Goal: Task Accomplishment & Management: Manage account settings

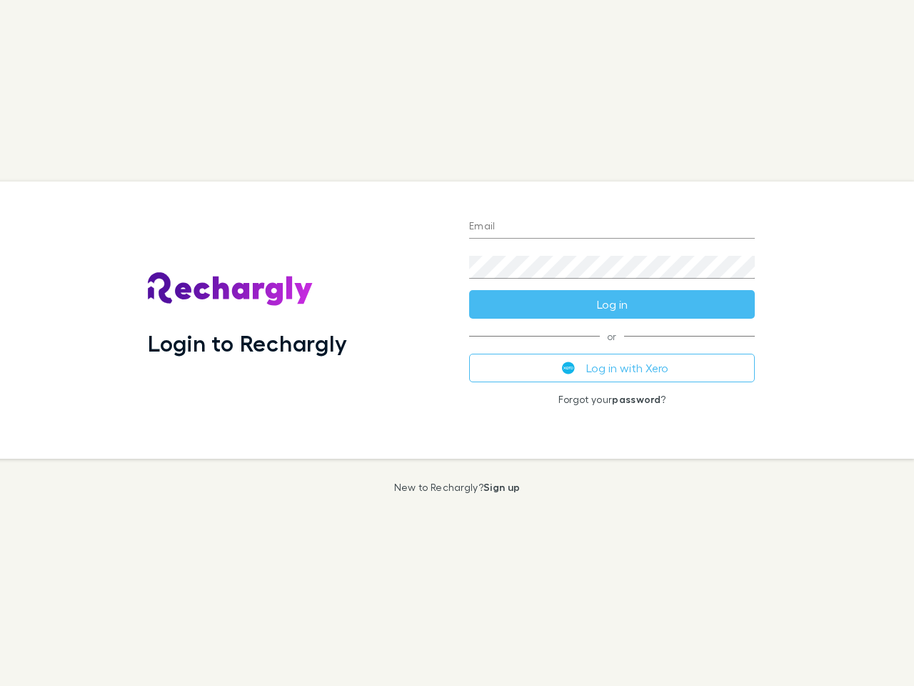
click at [457, 343] on div "Login to Rechargly" at bounding box center [296, 319] width 321 height 277
click at [612, 227] on input "Email" at bounding box center [612, 227] width 286 height 23
click at [612, 304] on button "Log in" at bounding box center [612, 304] width 286 height 29
click at [612, 368] on div "Email Password Log in or Log in with Xero Forgot your password ?" at bounding box center [612, 319] width 309 height 277
